Goal: Transaction & Acquisition: Purchase product/service

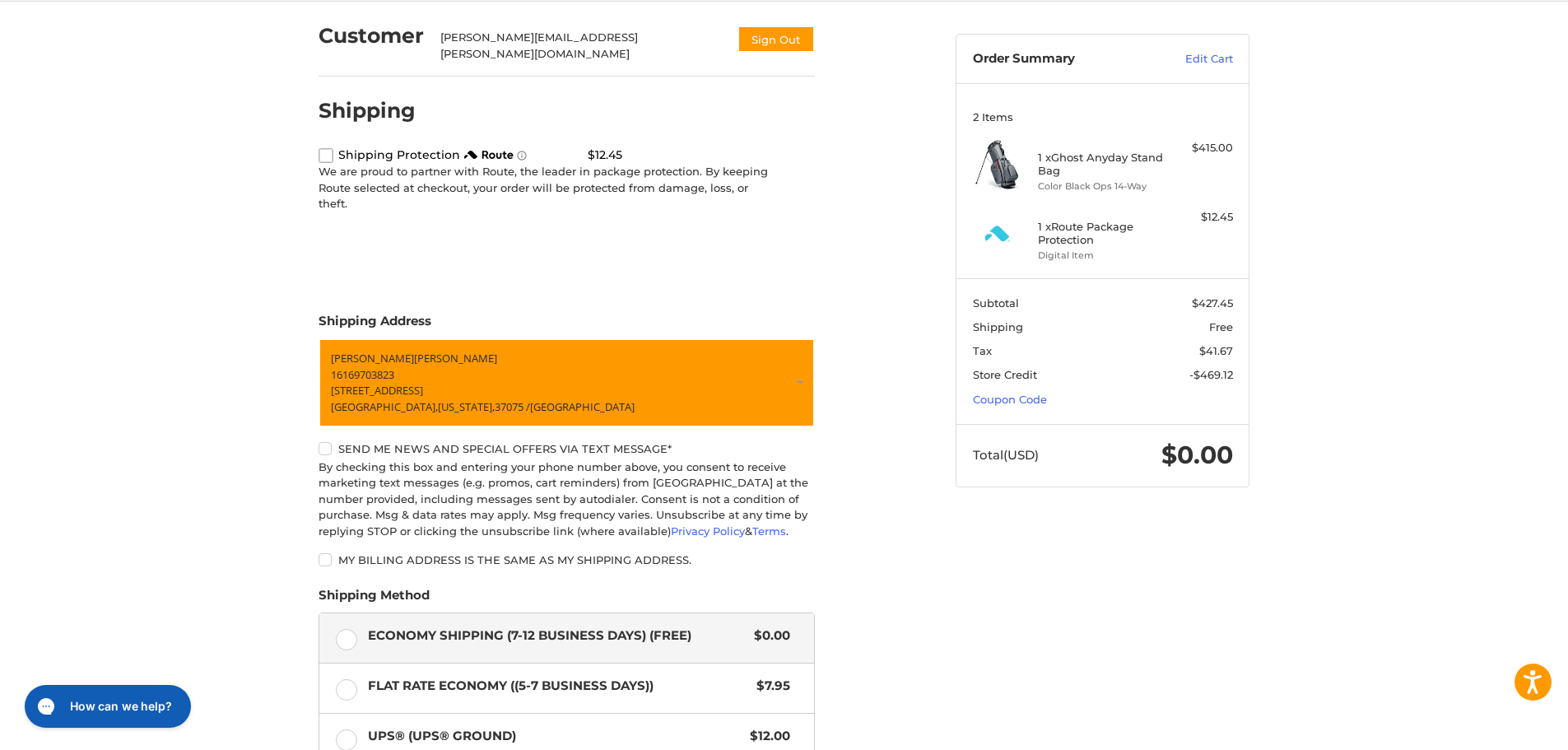
scroll to position [355, 0]
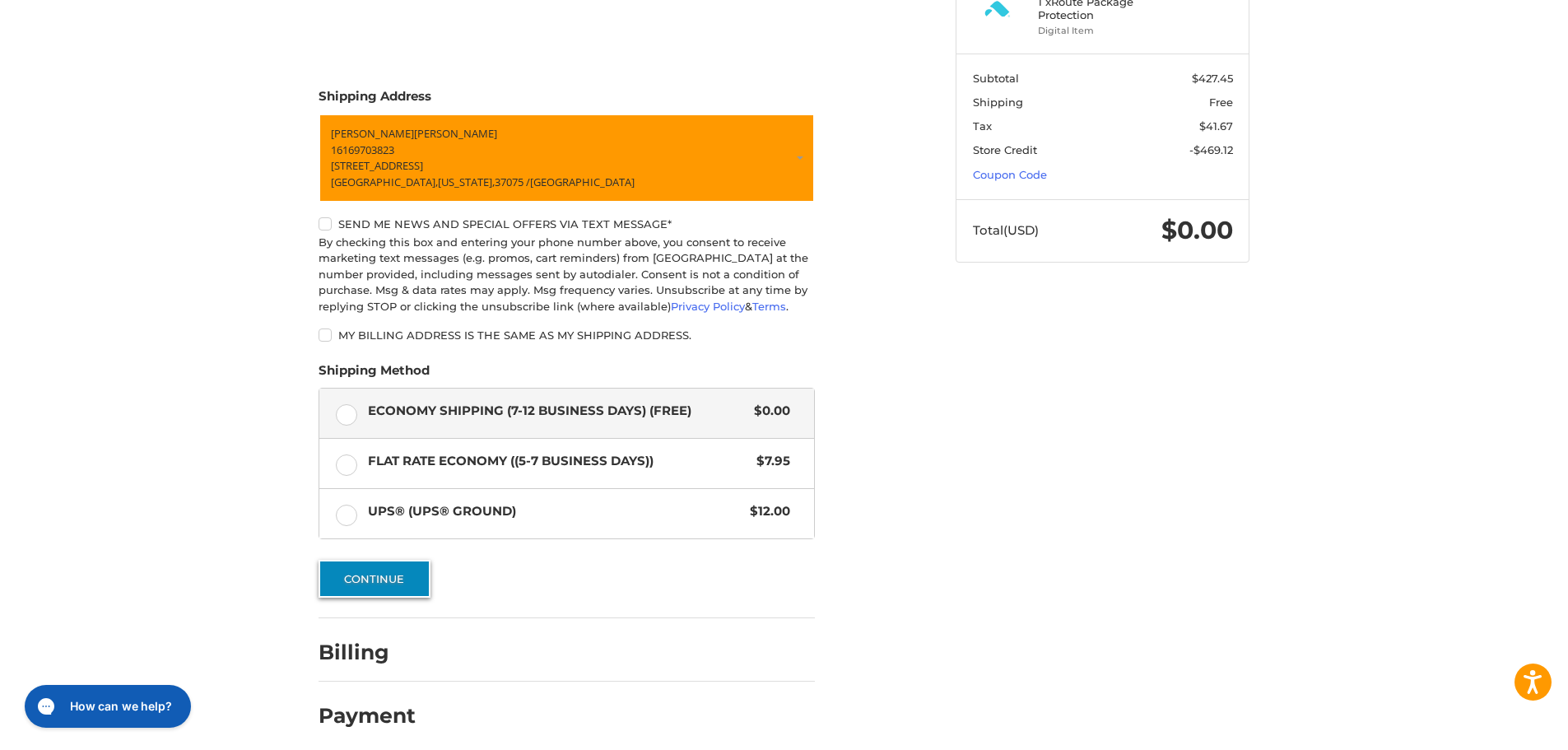
click at [377, 568] on button "Continue" at bounding box center [374, 579] width 112 height 38
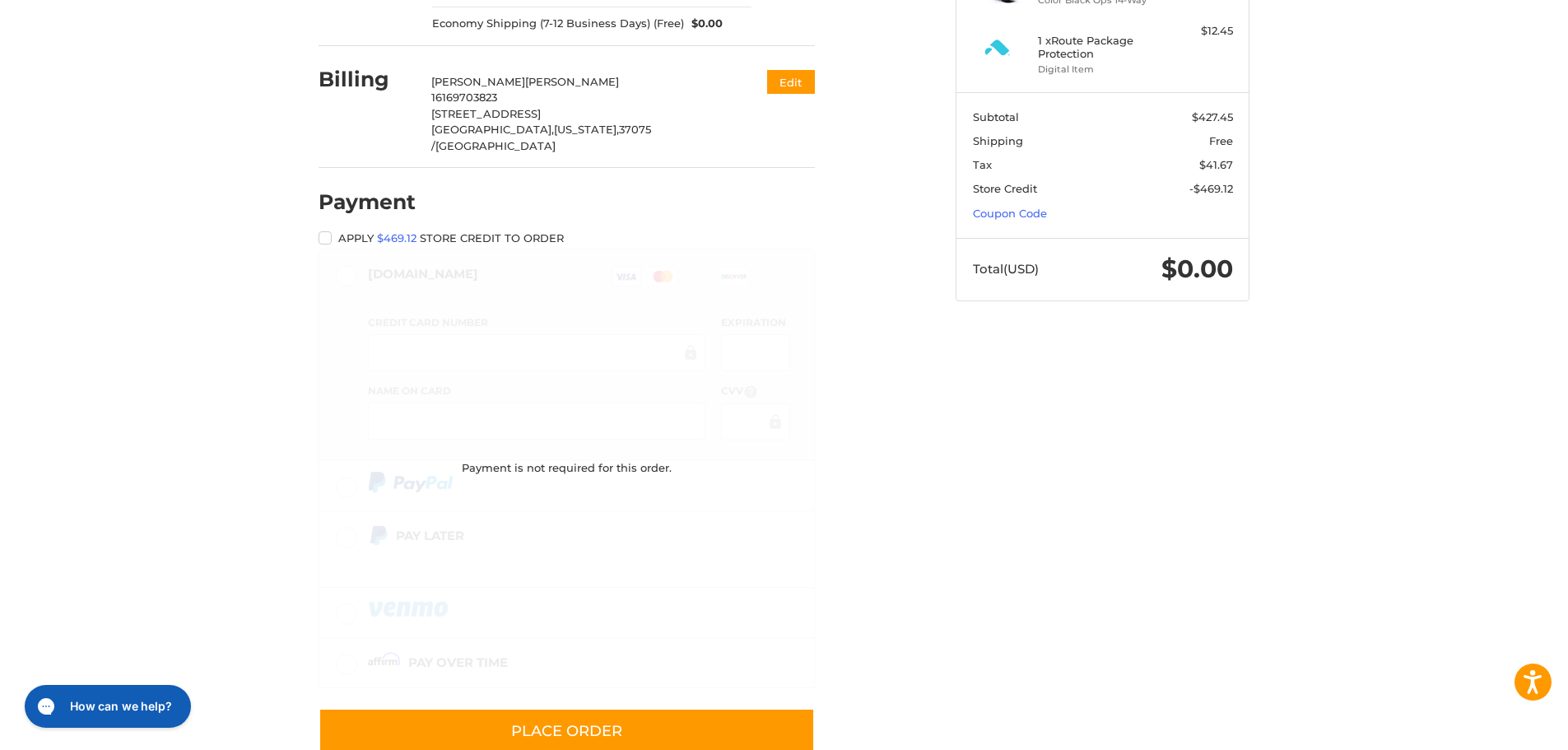
scroll to position [0, 0]
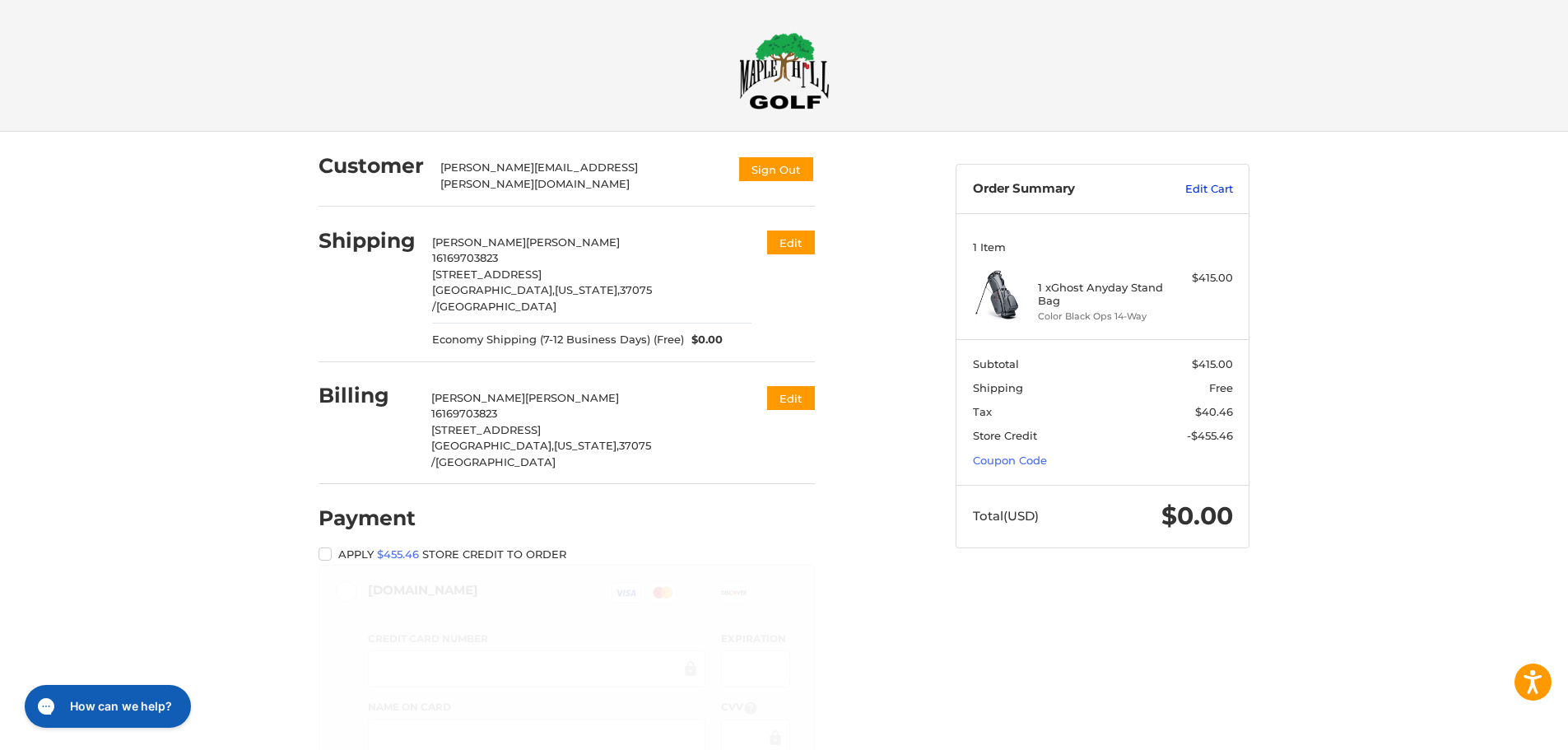
click at [1200, 186] on link "Edit Cart" at bounding box center [1191, 189] width 83 height 17
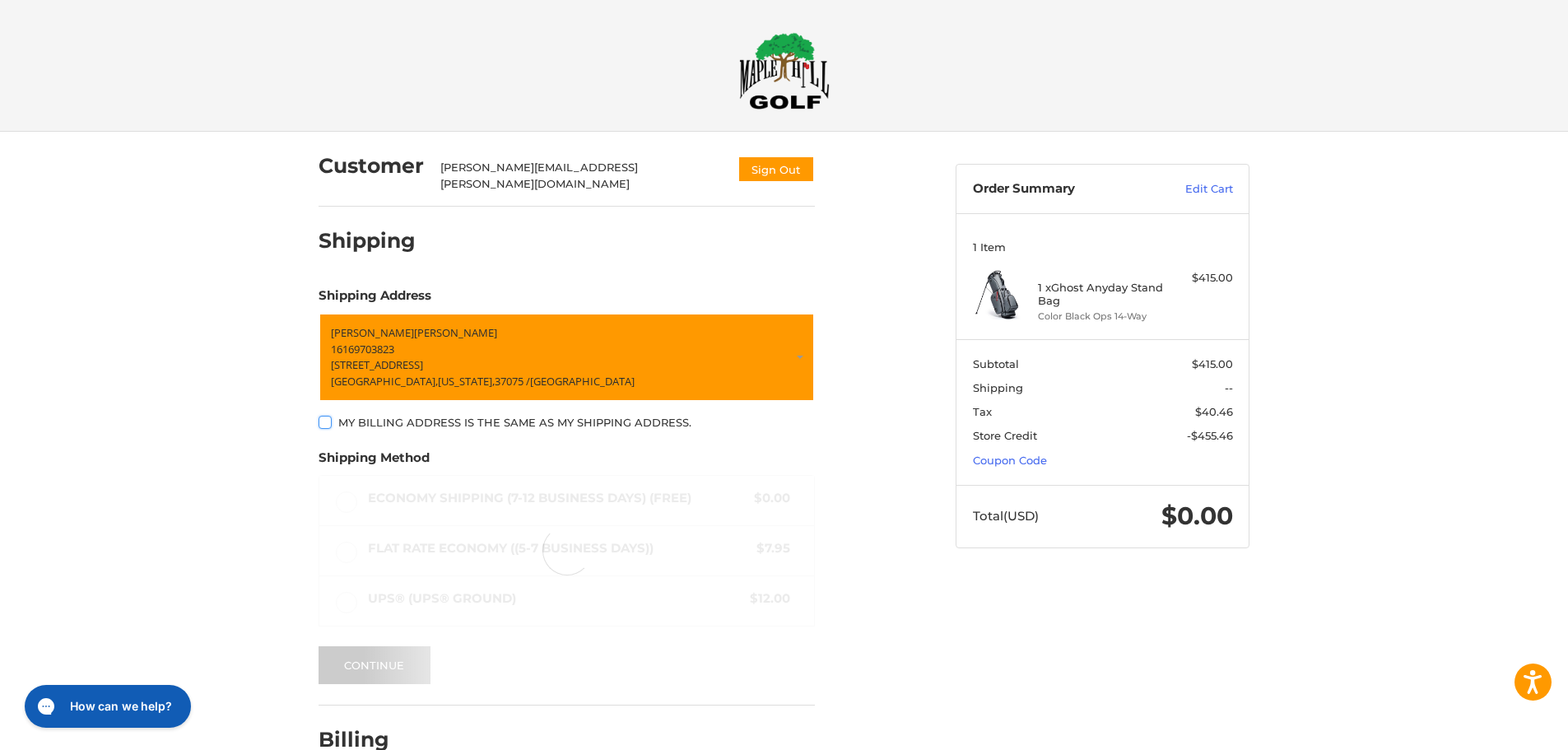
scroll to position [48, 0]
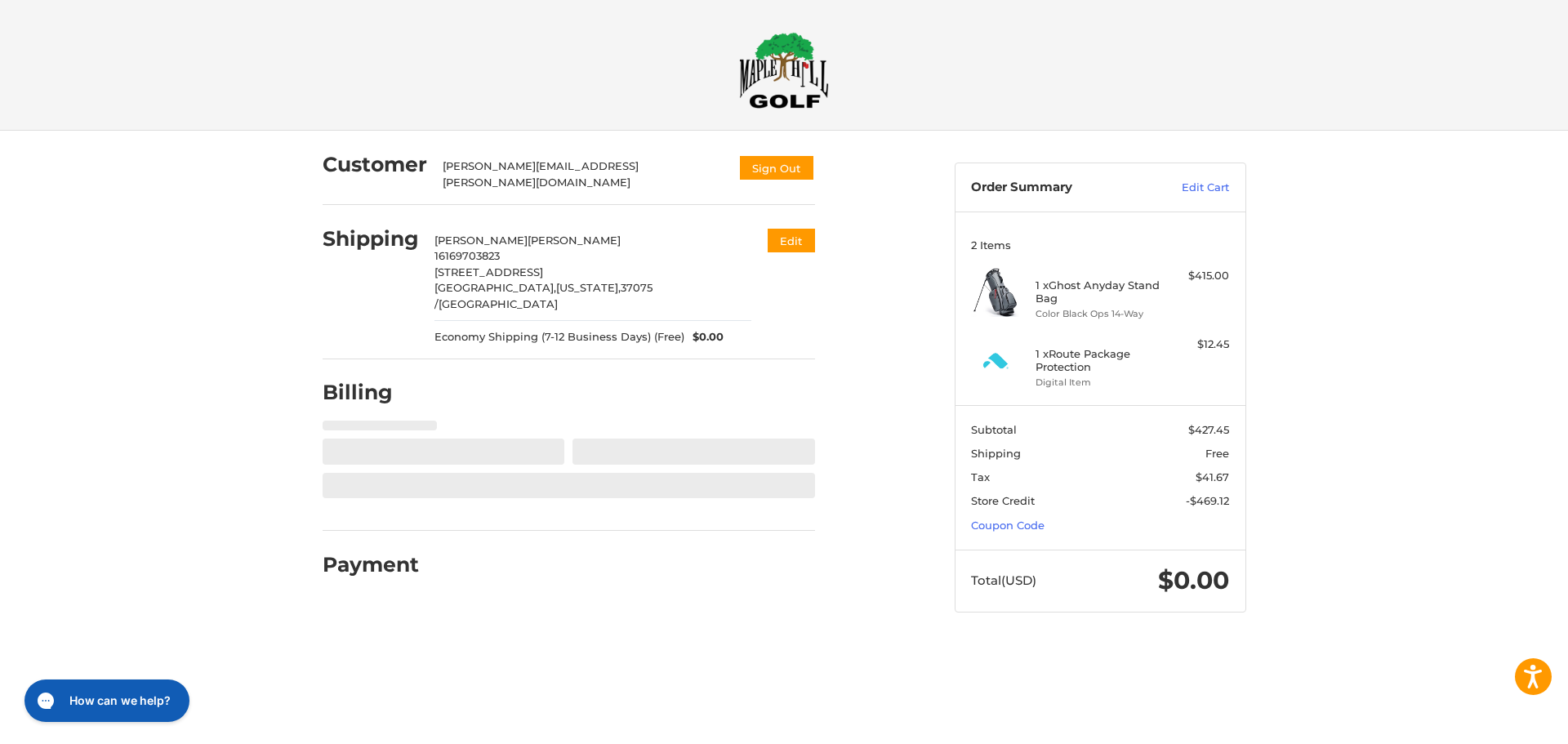
select select "**"
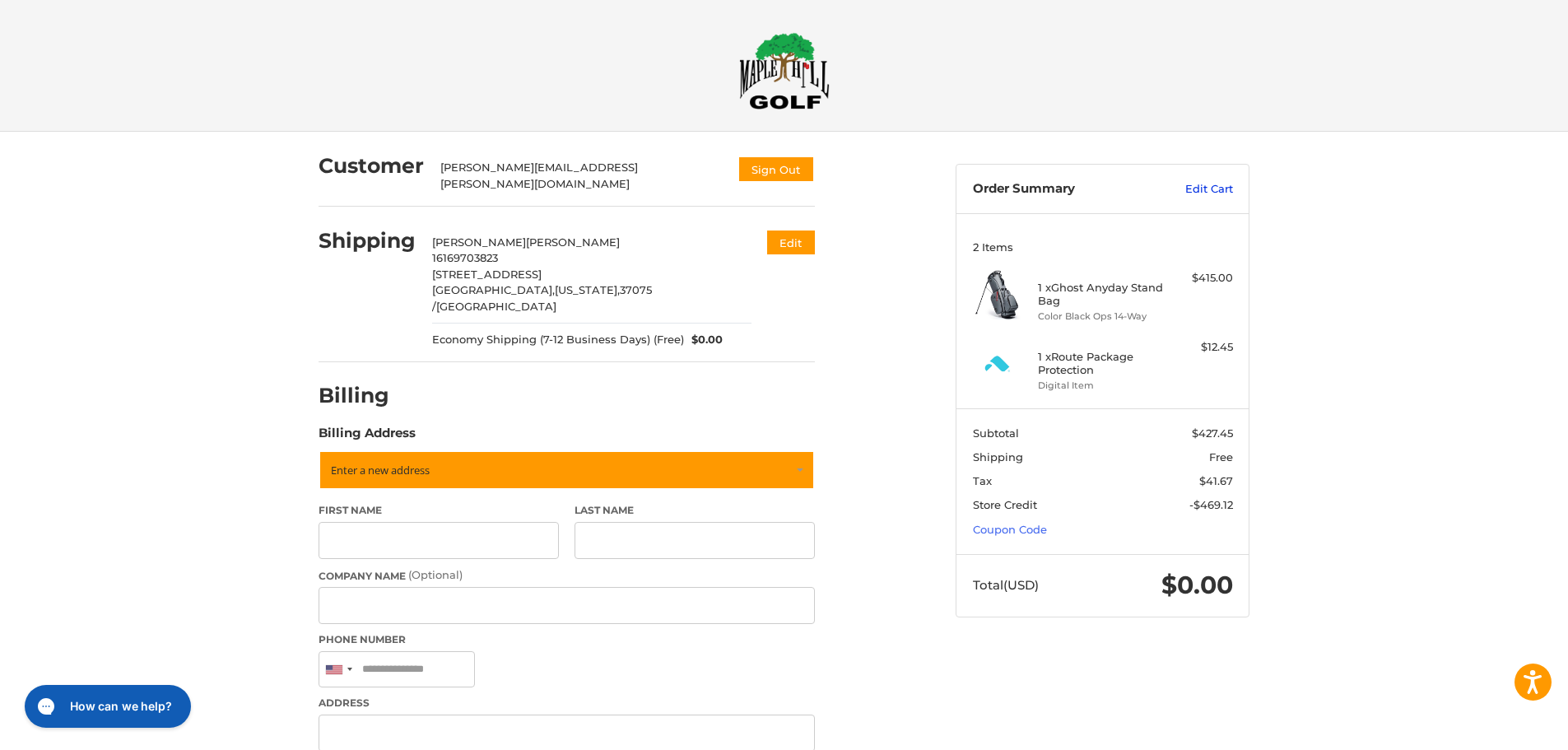
click at [1201, 194] on link "Edit Cart" at bounding box center [1191, 189] width 83 height 17
